Goal: Check status: Check status

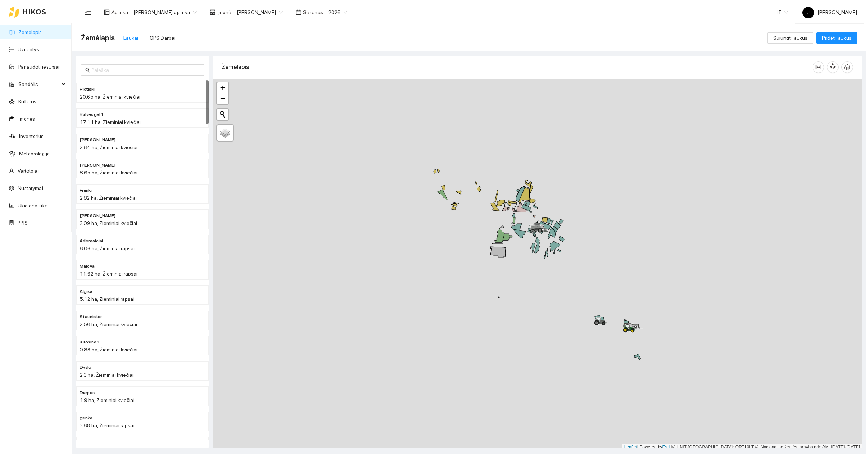
scroll to position [2, 0]
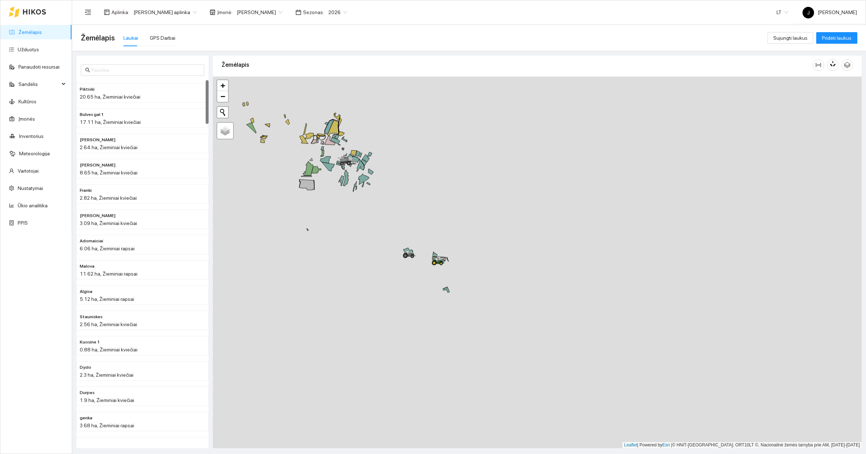
drag, startPoint x: 594, startPoint y: 354, endPoint x: 313, endPoint y: 292, distance: 287.8
click at [313, 292] on div at bounding box center [537, 262] width 649 height 371
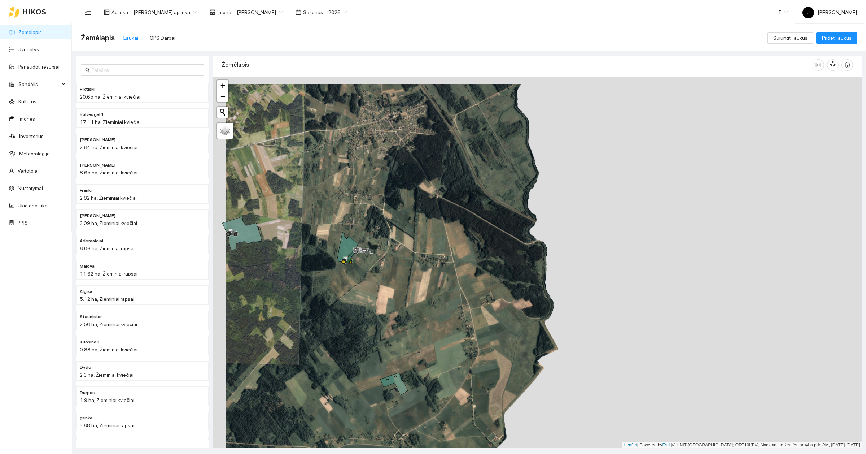
drag, startPoint x: 326, startPoint y: 267, endPoint x: 350, endPoint y: 278, distance: 27.3
click at [350, 278] on div at bounding box center [537, 262] width 649 height 371
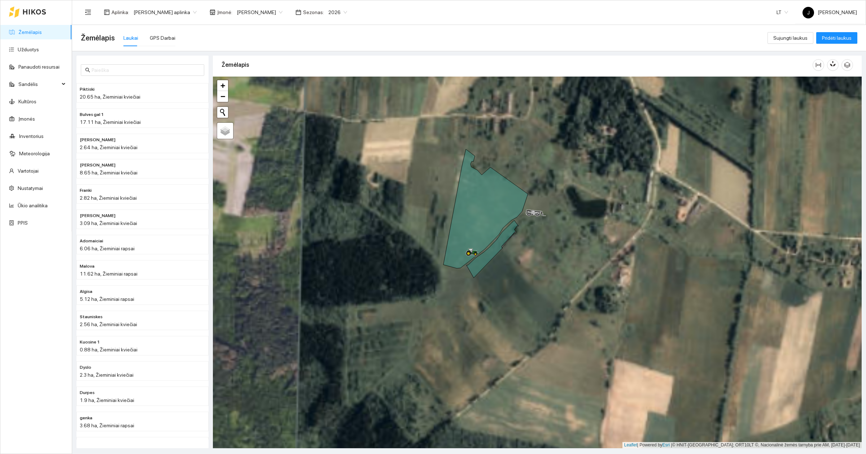
drag, startPoint x: 392, startPoint y: 249, endPoint x: 523, endPoint y: 274, distance: 132.5
click at [523, 274] on div at bounding box center [537, 262] width 649 height 371
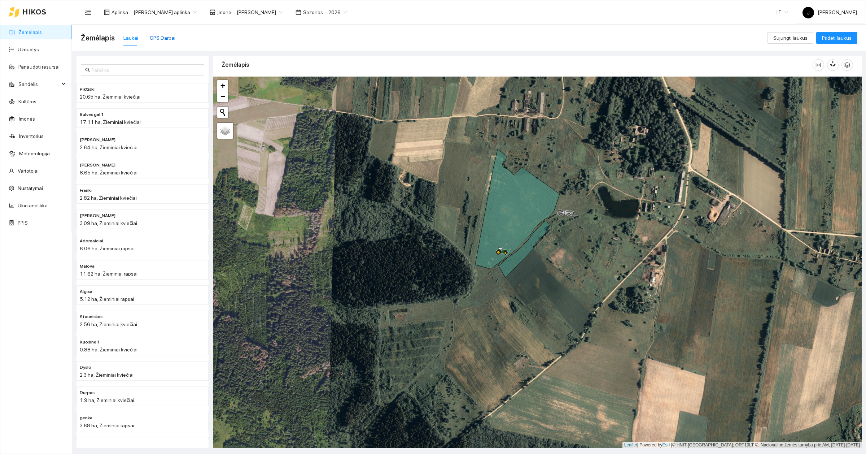
click at [170, 40] on div "GPS Darbai" at bounding box center [163, 38] width 26 height 8
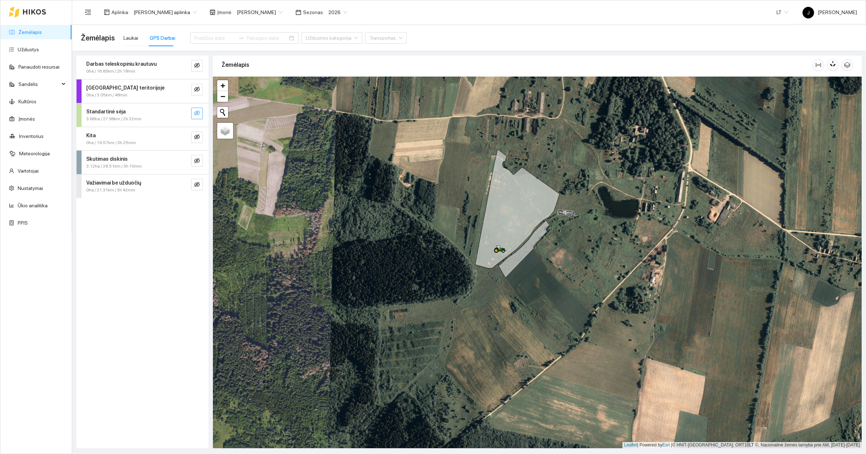
click at [199, 111] on icon "eye-invisible" at bounding box center [197, 113] width 6 height 6
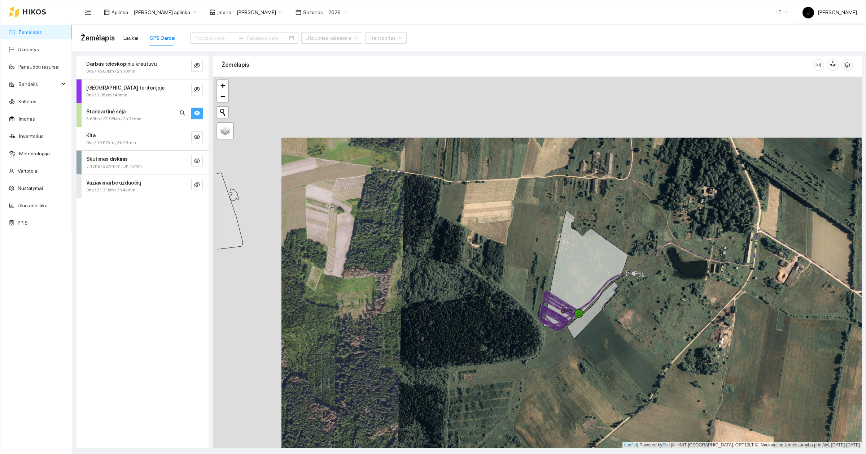
drag, startPoint x: 359, startPoint y: 248, endPoint x: 410, endPoint y: 281, distance: 60.0
click at [410, 281] on div at bounding box center [537, 262] width 649 height 371
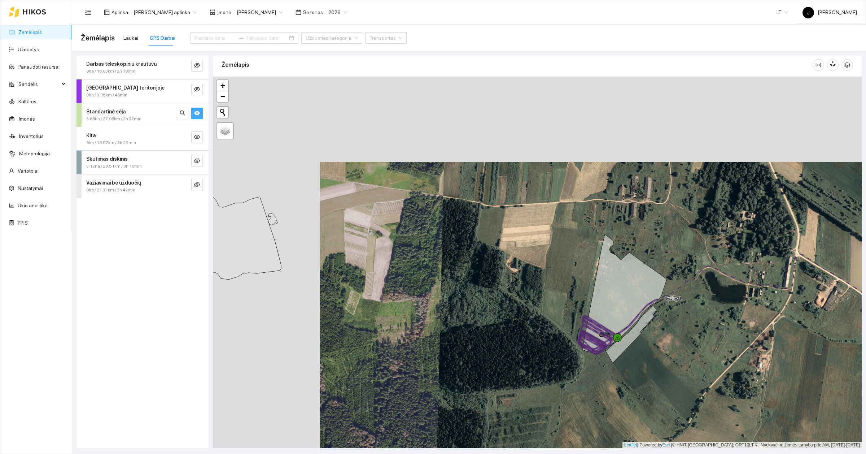
click at [198, 109] on button "button" at bounding box center [197, 114] width 12 height 12
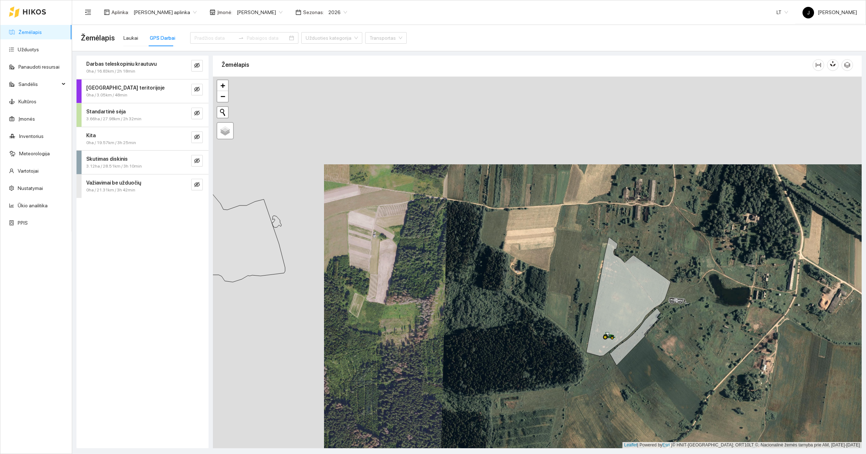
drag, startPoint x: 316, startPoint y: 203, endPoint x: 499, endPoint y: 214, distance: 183.0
click at [499, 214] on div at bounding box center [537, 262] width 649 height 371
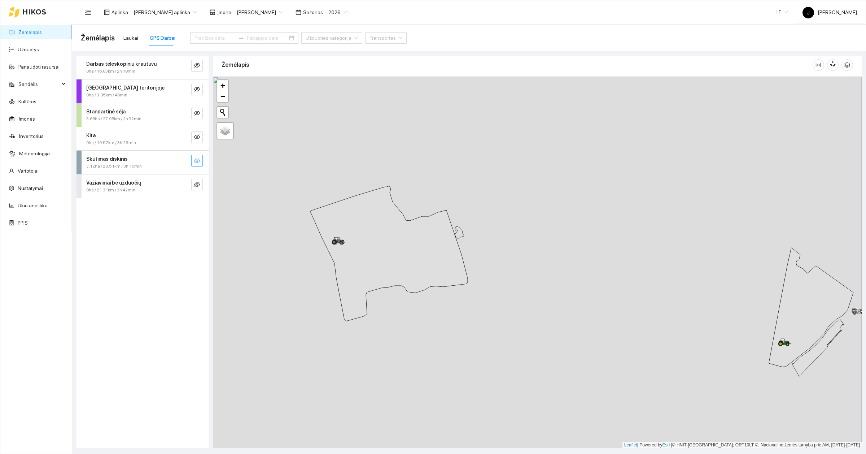
click at [196, 163] on icon "eye-invisible" at bounding box center [197, 161] width 6 height 6
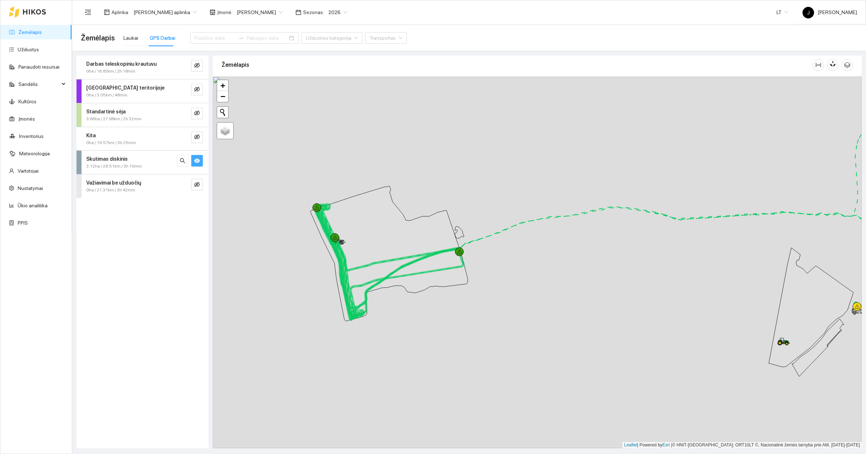
click at [196, 163] on icon "eye" at bounding box center [197, 161] width 6 height 6
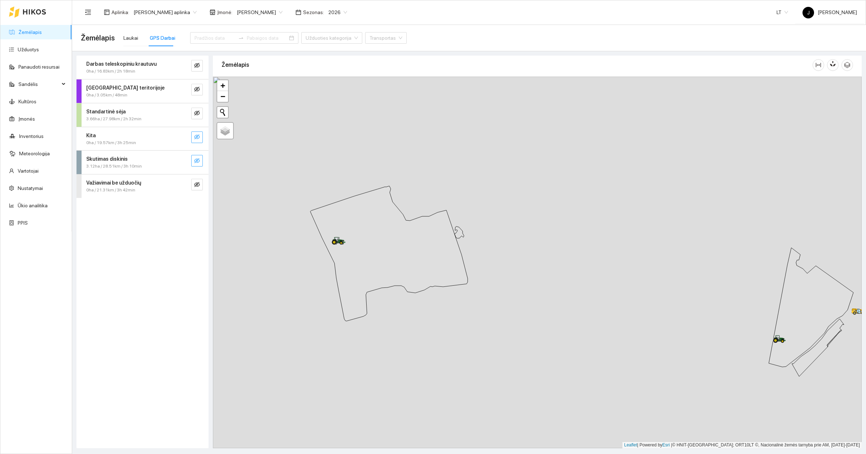
click at [199, 136] on icon "eye-invisible" at bounding box center [197, 136] width 6 height 5
click at [199, 136] on icon "eye" at bounding box center [197, 137] width 6 height 4
click at [197, 67] on icon "eye-invisible" at bounding box center [197, 65] width 6 height 6
click at [197, 65] on icon "eye" at bounding box center [197, 66] width 6 height 4
click at [197, 89] on icon "eye-invisible" at bounding box center [197, 89] width 6 height 5
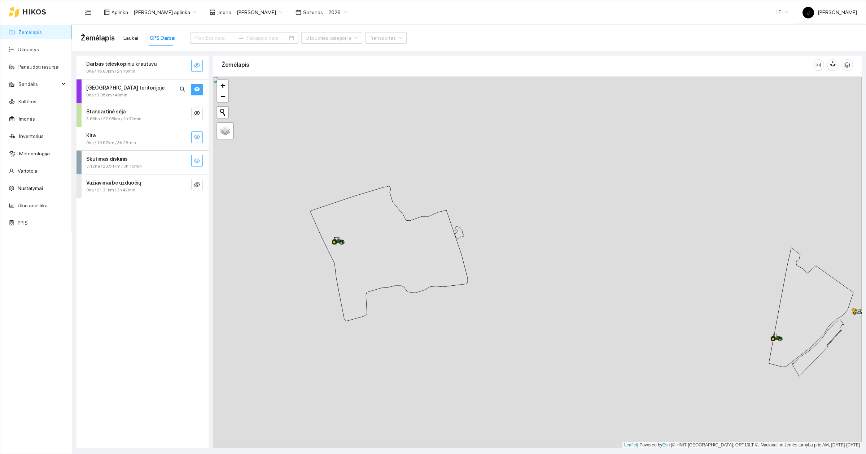
click at [197, 89] on icon "eye" at bounding box center [197, 89] width 6 height 4
click at [201, 143] on button "button" at bounding box center [197, 137] width 12 height 12
click at [201, 138] on button "button" at bounding box center [197, 137] width 12 height 12
click at [193, 191] on div "Važiavimai be užduočių 0ha / 21.31km / 3h 42min" at bounding box center [143, 185] width 132 height 23
click at [195, 184] on icon "eye-invisible" at bounding box center [197, 185] width 6 height 6
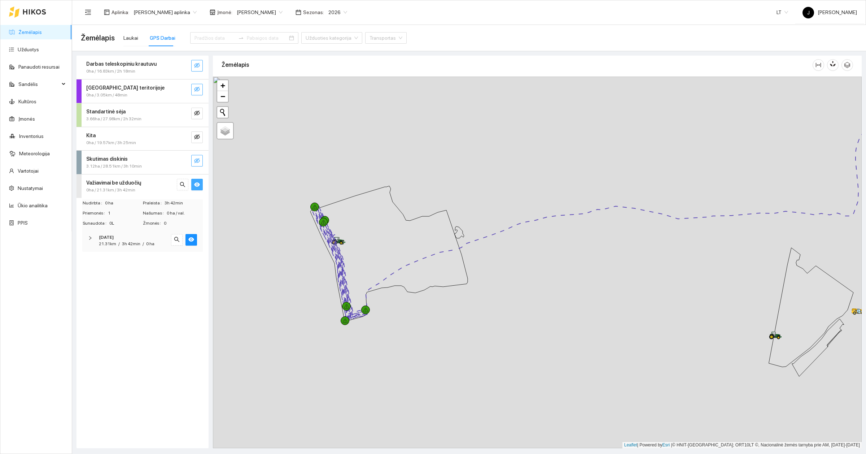
click at [195, 184] on icon "eye" at bounding box center [197, 184] width 6 height 4
click at [93, 239] on div at bounding box center [92, 238] width 9 height 8
click at [87, 237] on div "[DATE] 21.31km / 3h 42min / 0 ha" at bounding box center [142, 241] width 121 height 22
click at [117, 184] on strong "Važiavimai be užduočių" at bounding box center [113, 183] width 55 height 6
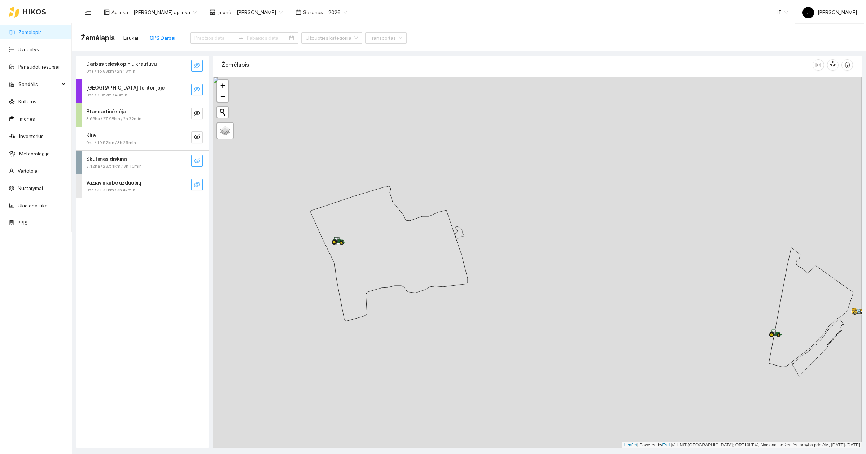
click at [195, 186] on icon "eye-invisible" at bounding box center [197, 184] width 6 height 5
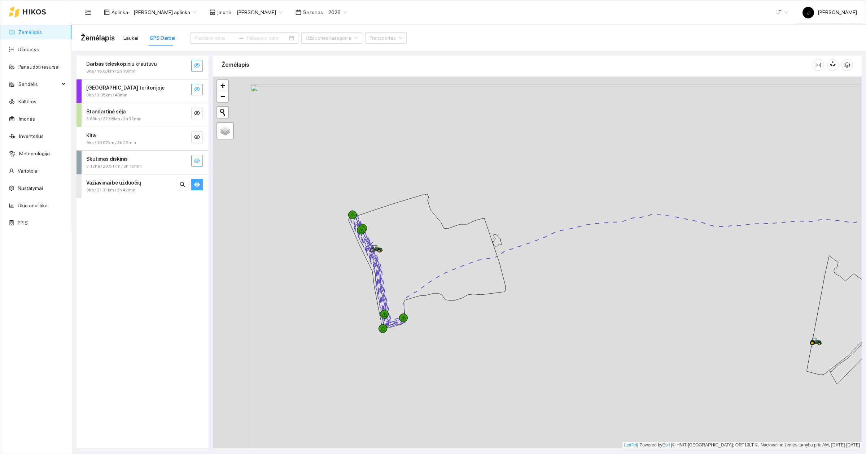
click at [199, 183] on icon "eye" at bounding box center [197, 184] width 6 height 4
